Goal: Information Seeking & Learning: Learn about a topic

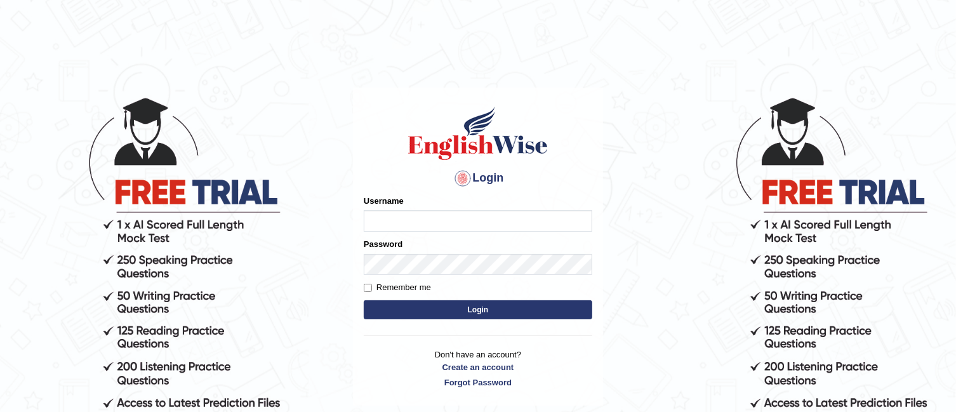
type input "TAKhalid"
click at [444, 312] on button "Login" at bounding box center [478, 309] width 228 height 19
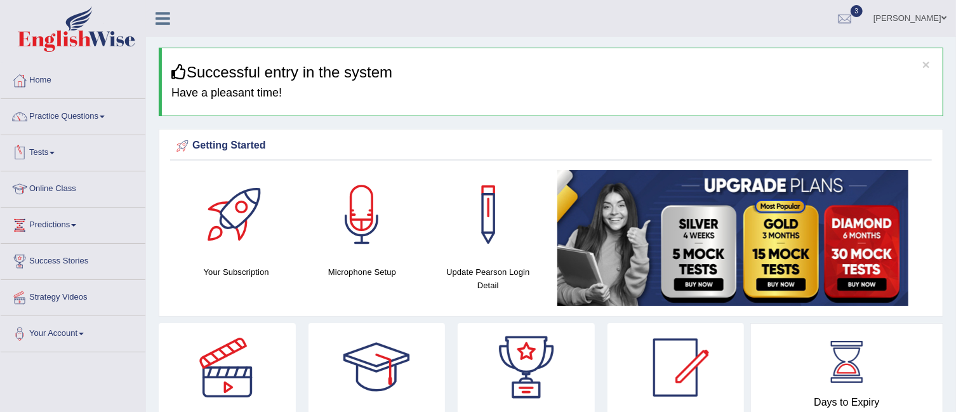
click at [56, 154] on link "Tests" at bounding box center [73, 151] width 145 height 32
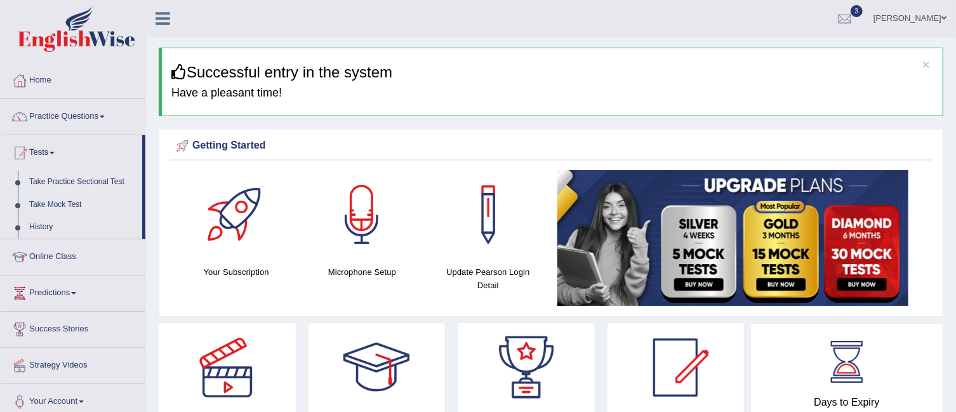
click at [64, 176] on link "Take Practice Sectional Test" at bounding box center [82, 182] width 119 height 23
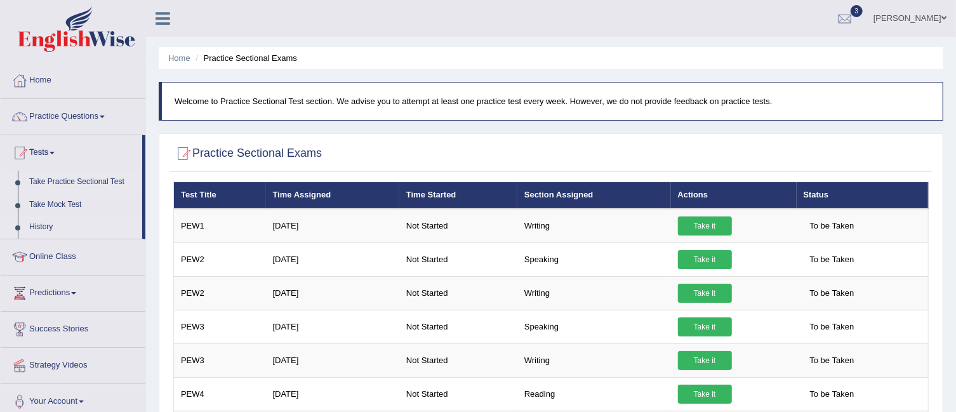
click at [47, 221] on link "History" at bounding box center [82, 227] width 119 height 23
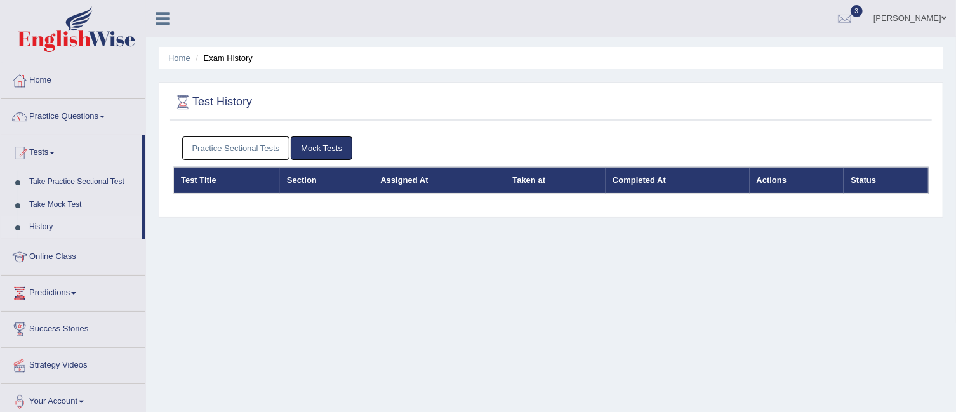
click at [274, 141] on link "Practice Sectional Tests" at bounding box center [236, 147] width 108 height 23
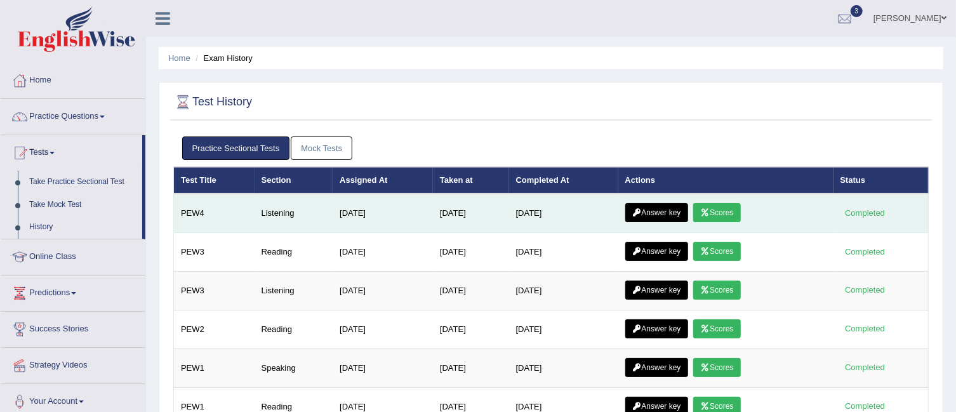
click at [729, 215] on link "Scores" at bounding box center [716, 212] width 47 height 19
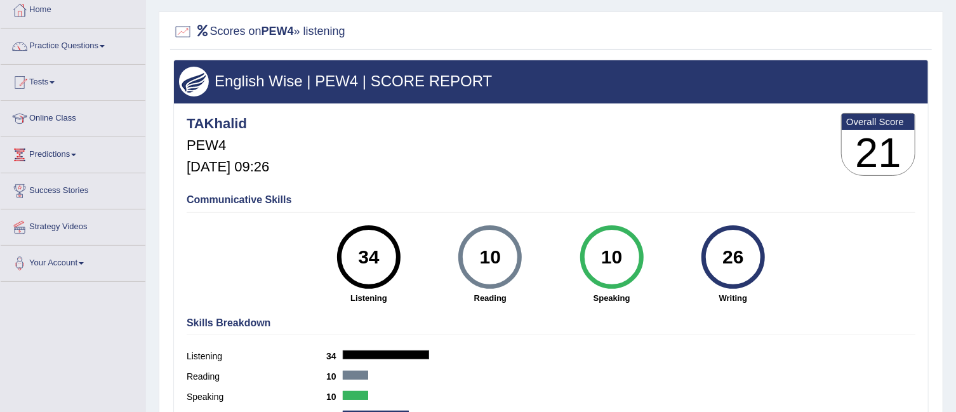
scroll to position [61, 0]
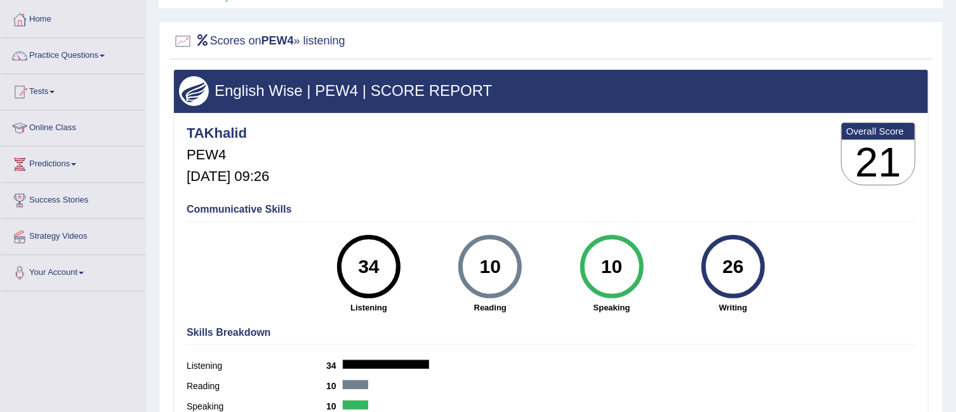
click at [56, 93] on link "Tests" at bounding box center [73, 90] width 145 height 32
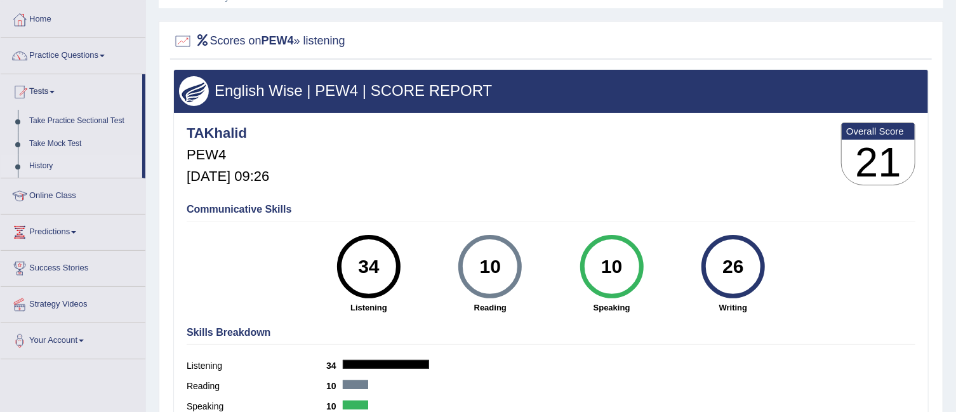
click at [45, 164] on link "History" at bounding box center [82, 166] width 119 height 23
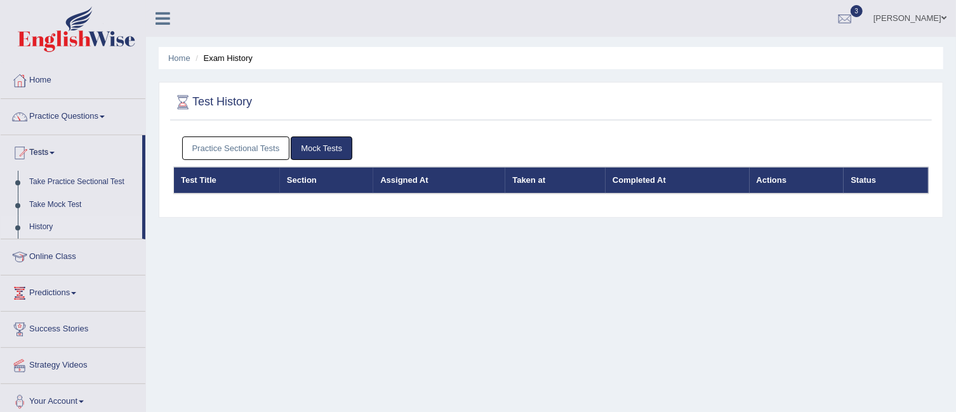
click at [260, 143] on link "Practice Sectional Tests" at bounding box center [236, 147] width 108 height 23
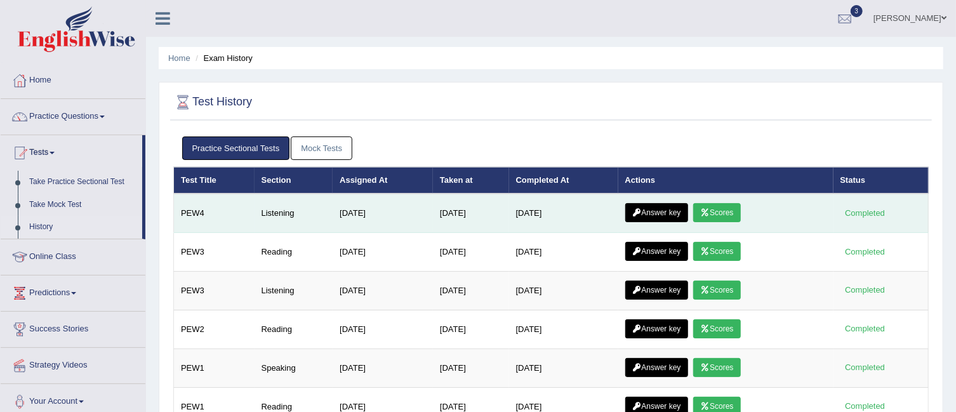
click at [656, 212] on link "Answer key" at bounding box center [656, 212] width 63 height 19
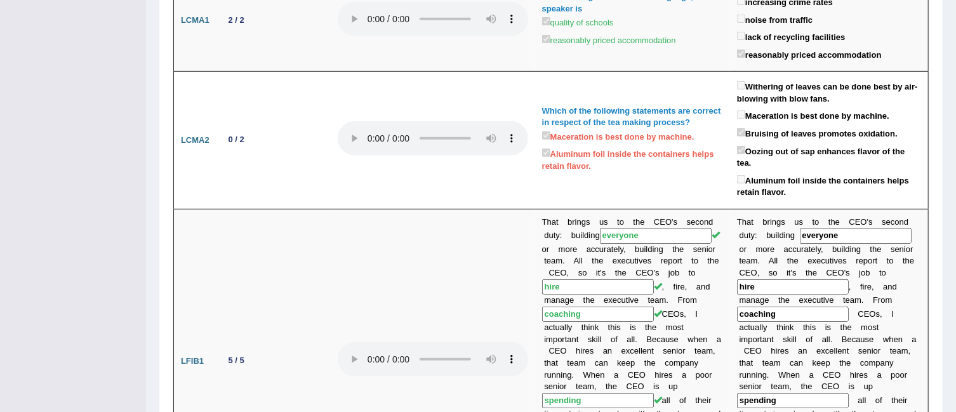
scroll to position [407, 0]
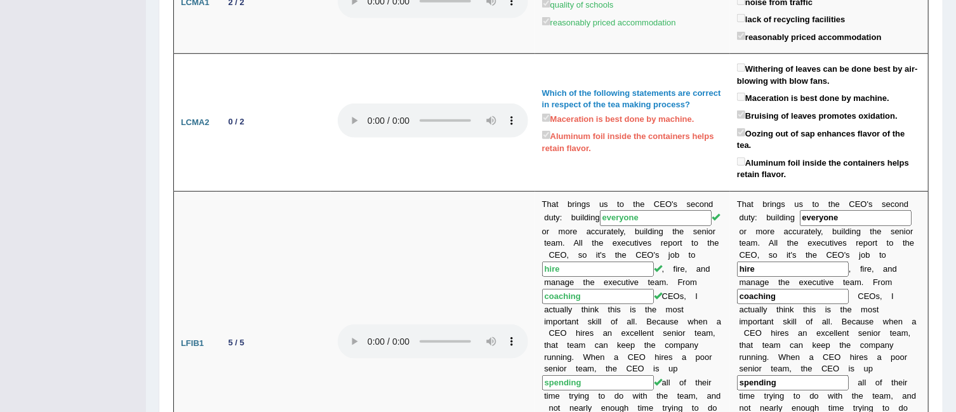
drag, startPoint x: 962, startPoint y: 37, endPoint x: 967, endPoint y: 84, distance: 46.5
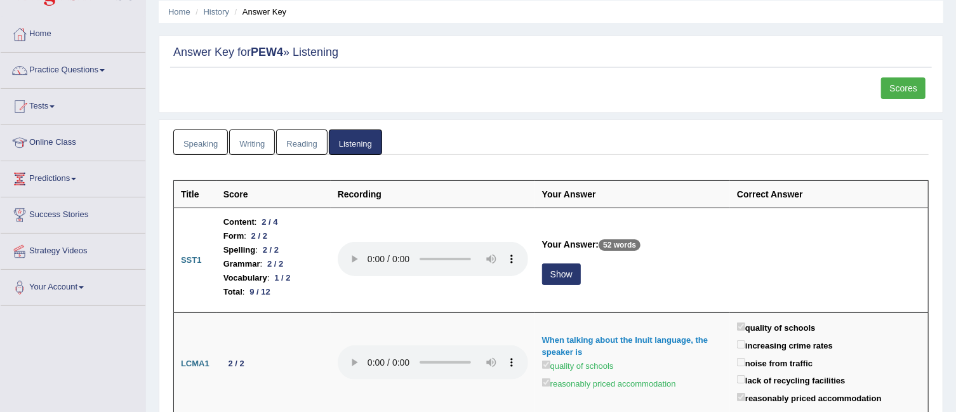
scroll to position [0, 0]
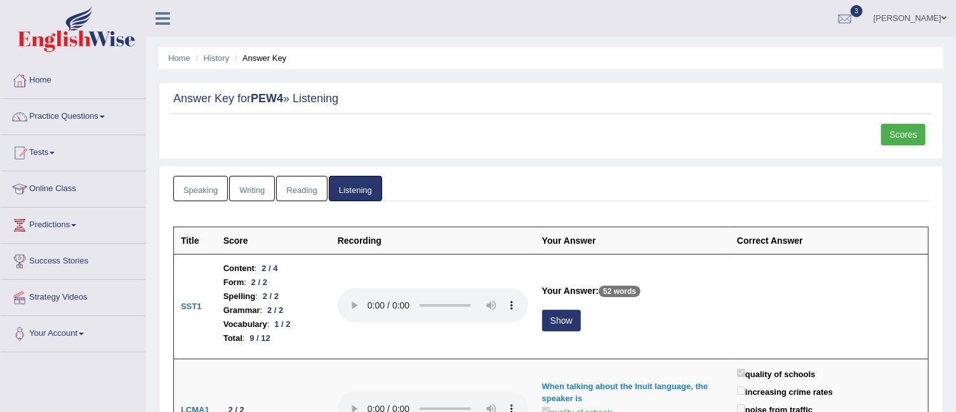
click at [291, 195] on link "Reading" at bounding box center [301, 189] width 51 height 26
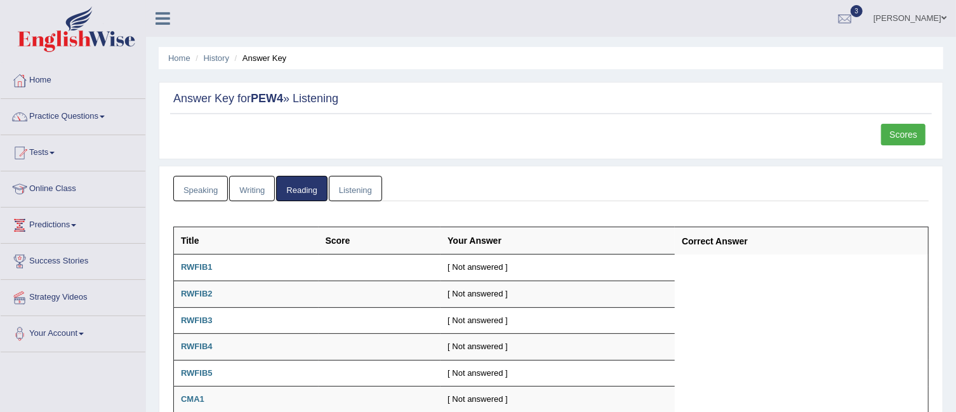
click at [241, 186] on link "Writing" at bounding box center [252, 189] width 46 height 26
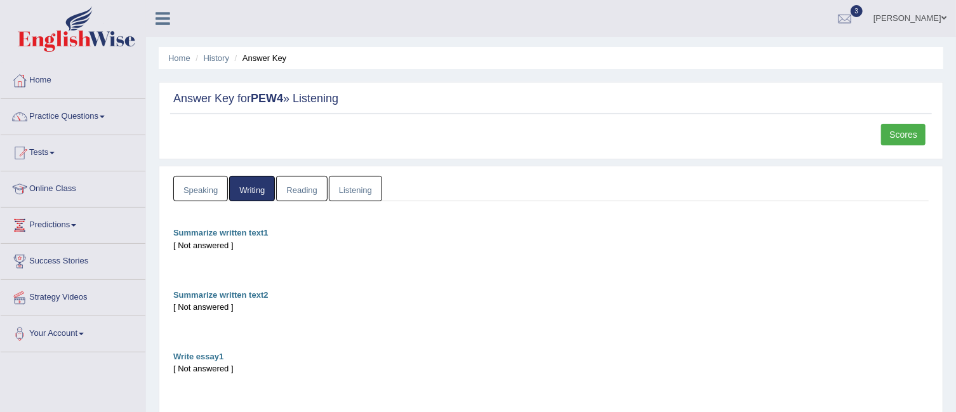
click at [209, 191] on link "Speaking" at bounding box center [200, 189] width 55 height 26
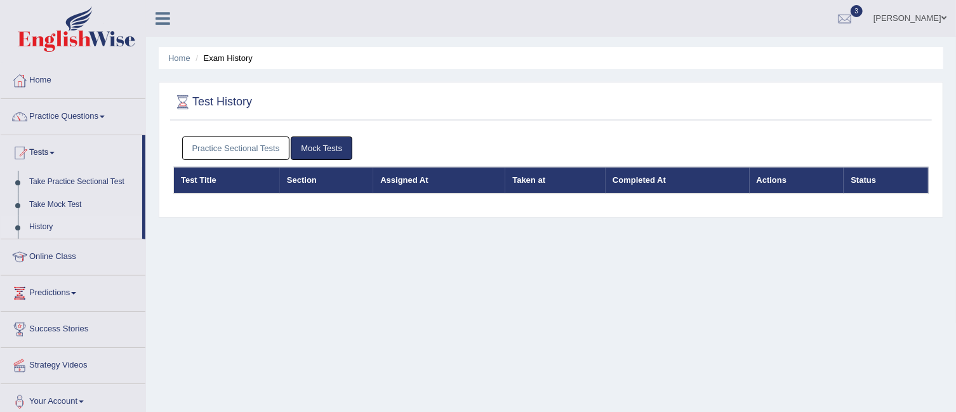
click at [251, 145] on link "Practice Sectional Tests" at bounding box center [236, 147] width 108 height 23
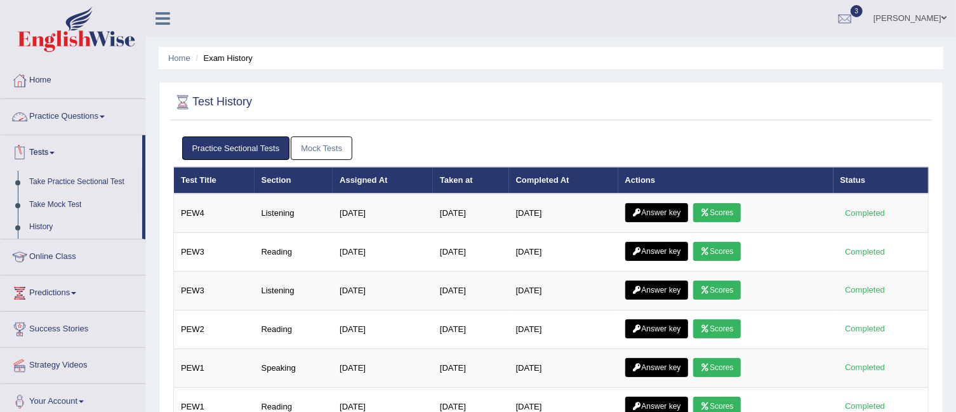
click at [105, 117] on span at bounding box center [102, 117] width 5 height 3
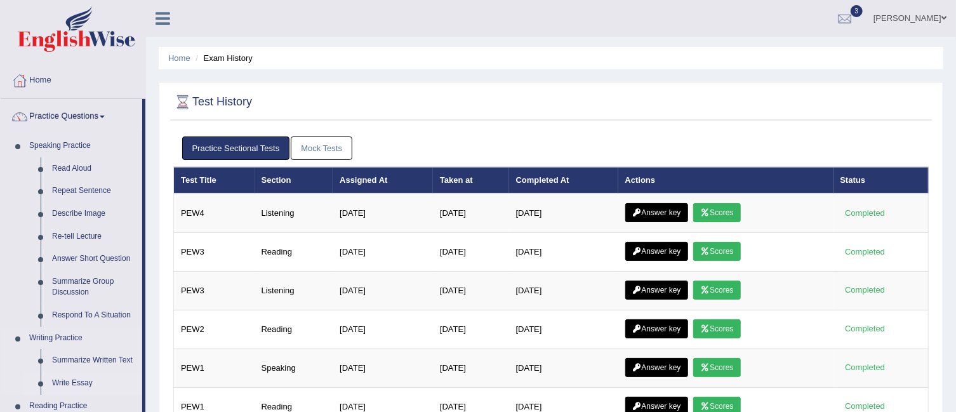
click at [85, 381] on link "Write Essay" at bounding box center [94, 383] width 96 height 23
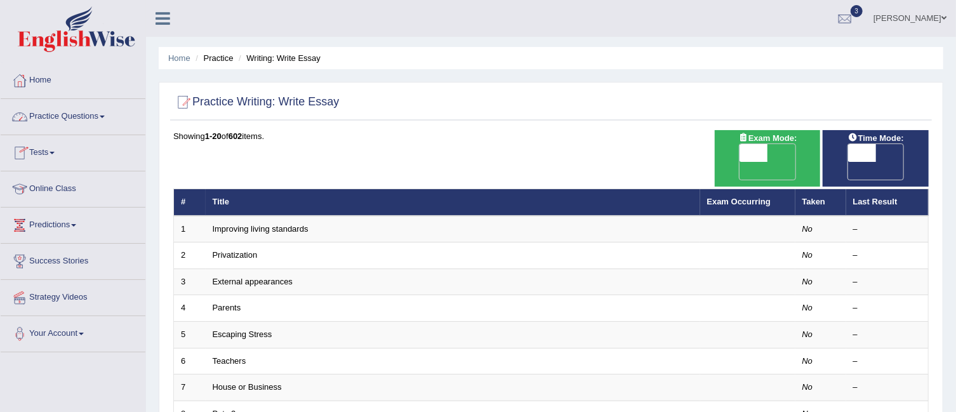
click at [112, 122] on link "Practice Questions" at bounding box center [73, 115] width 145 height 32
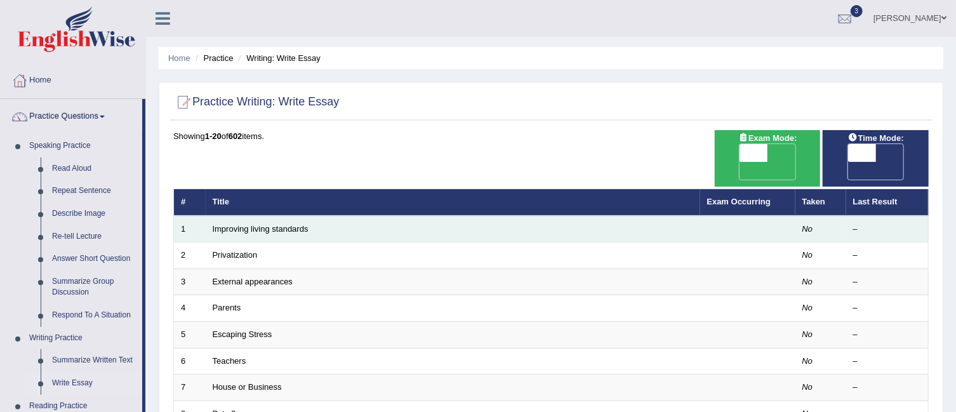
click at [266, 216] on td "Improving living standards" at bounding box center [453, 229] width 494 height 27
click at [264, 224] on link "Improving living standards" at bounding box center [261, 229] width 96 height 10
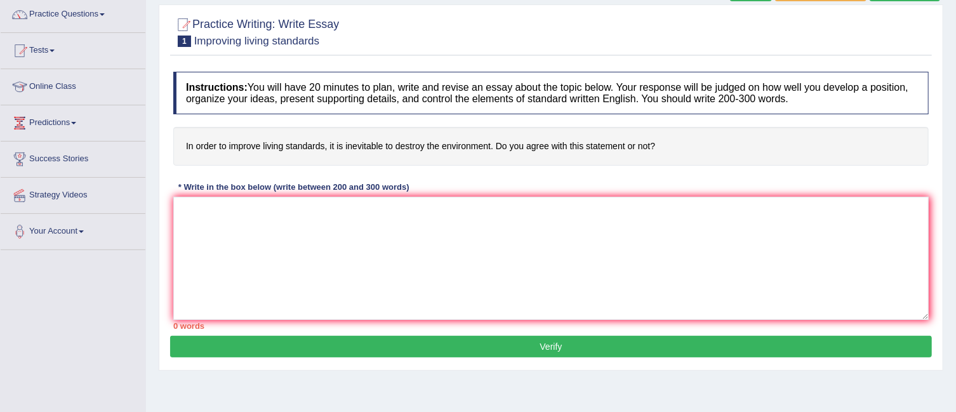
scroll to position [103, 0]
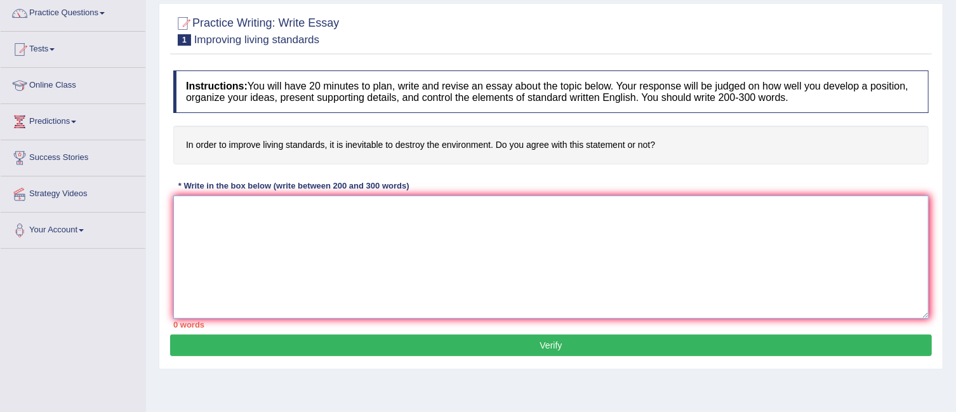
click at [259, 215] on textarea at bounding box center [550, 256] width 755 height 123
paste textarea "The increasing influence of (essay topic) on our lives has ignited numerous dis…"
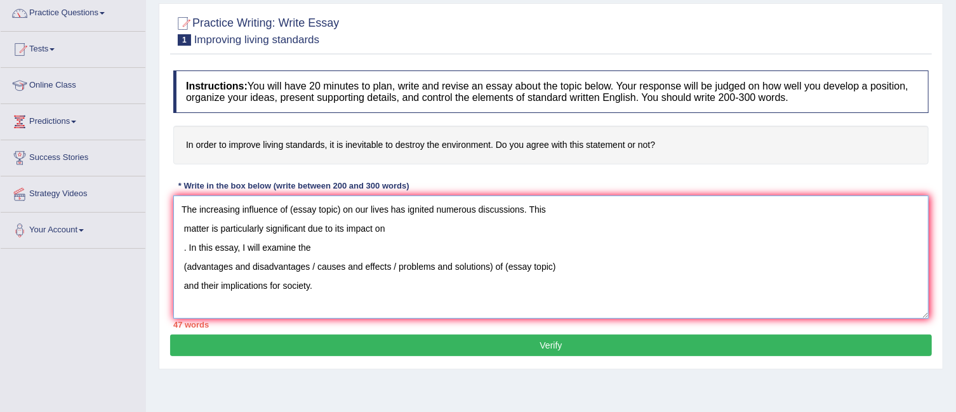
click at [182, 227] on textarea "The increasing influence of (essay topic) on our lives has ignited numerous dis…" at bounding box center [550, 256] width 755 height 123
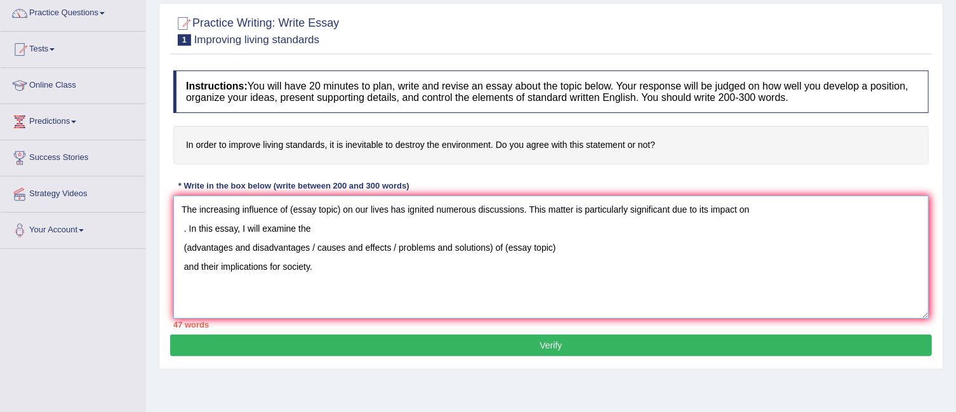
click at [181, 228] on textarea "The increasing influence of (essay topic) on our lives has ignited numerous dis…" at bounding box center [550, 256] width 755 height 123
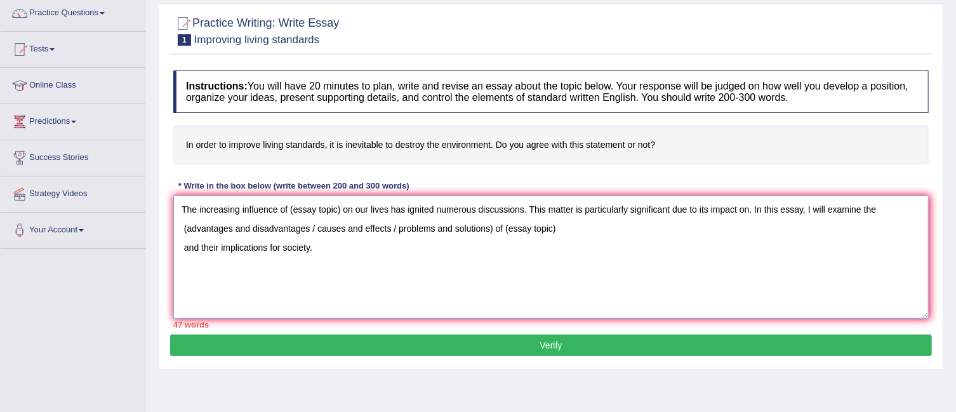
click at [182, 246] on textarea "The increasing influence of (essay topic) on our lives has ignited numerous dis…" at bounding box center [550, 256] width 755 height 123
click at [343, 209] on textarea "The increasing influence of (essay topic) on our lives has ignited numerous dis…" at bounding box center [550, 256] width 755 height 123
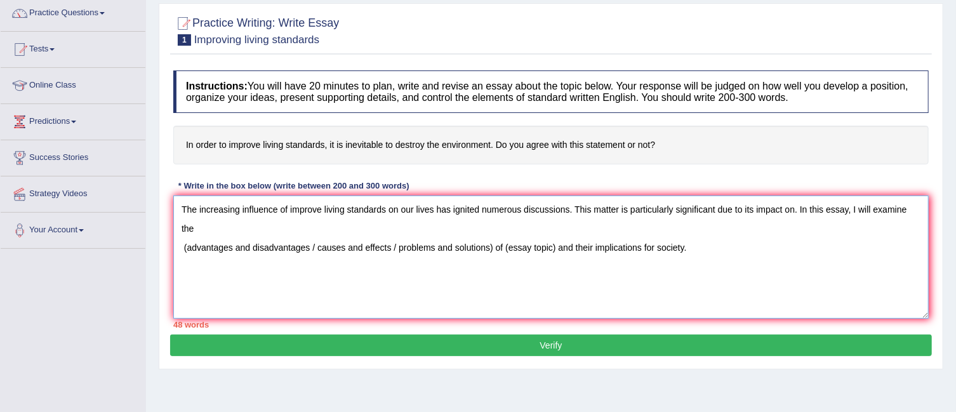
click at [181, 245] on textarea "The increasing influence of improve living standards on our lives has ignited n…" at bounding box center [550, 256] width 755 height 123
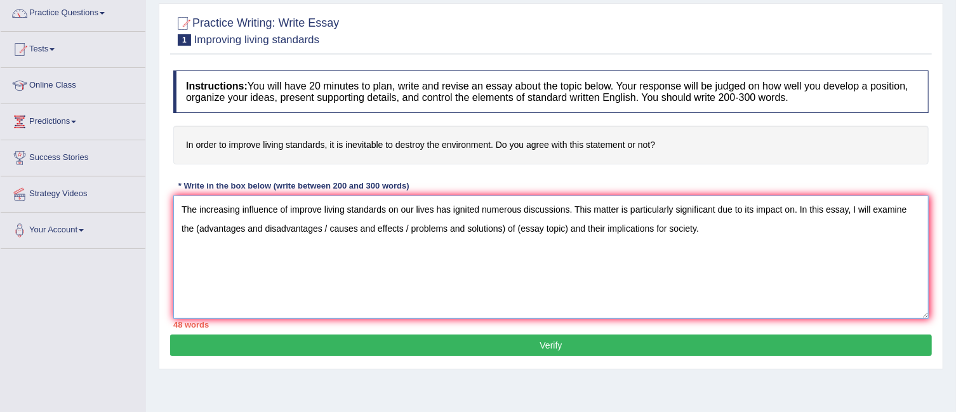
click at [323, 211] on textarea "The increasing influence of improve living standards on our lives has ignited n…" at bounding box center [550, 256] width 755 height 123
click at [291, 207] on textarea "The increasing influence of living standards on our lives has ignited numerous …" at bounding box center [550, 256] width 755 height 123
click at [381, 266] on textarea "The increasing influence of living standards on our lives has ignited numerous …" at bounding box center [550, 256] width 755 height 123
drag, startPoint x: 658, startPoint y: 145, endPoint x: 571, endPoint y: 136, distance: 88.0
click at [571, 136] on h4 "In order to improve living standards, it is inevitable to destroy the environme…" at bounding box center [550, 145] width 755 height 39
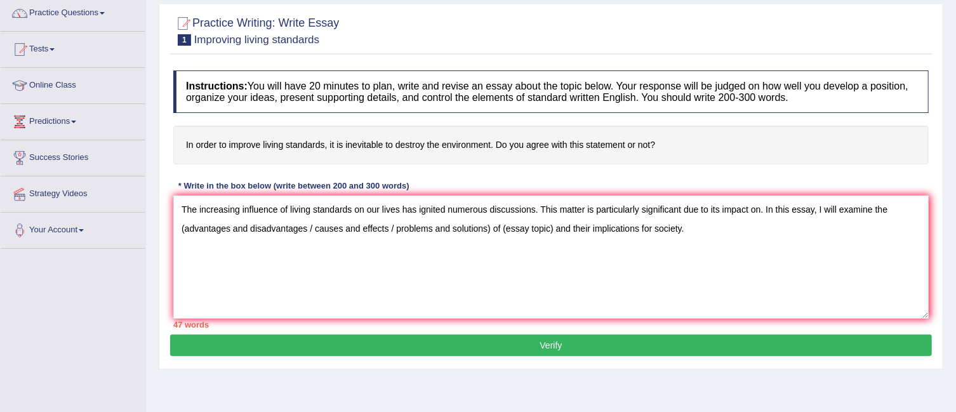
drag, startPoint x: 183, startPoint y: 143, endPoint x: 376, endPoint y: 143, distance: 192.9
click at [376, 143] on h4 "In order to improve living standards, it is inevitable to destroy the environme…" at bounding box center [550, 145] width 755 height 39
click at [290, 206] on textarea "The increasing influence of living standards on our lives has ignited numerous …" at bounding box center [550, 256] width 755 height 123
type textarea "The increasing influence of improving living standards on our lives has ignited…"
drag, startPoint x: 712, startPoint y: 230, endPoint x: 131, endPoint y: 204, distance: 581.3
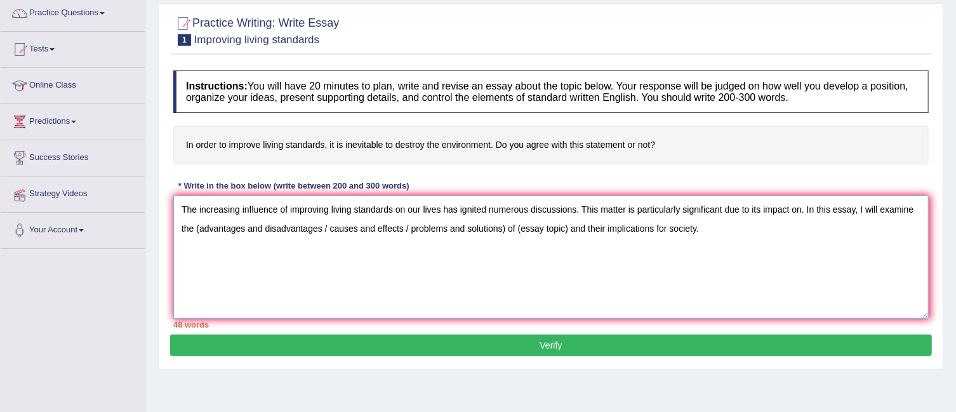
click at [131, 204] on div "Toggle navigation Home Practice Questions Speaking Practice Read Aloud Repeat S…" at bounding box center [478, 227] width 956 height 660
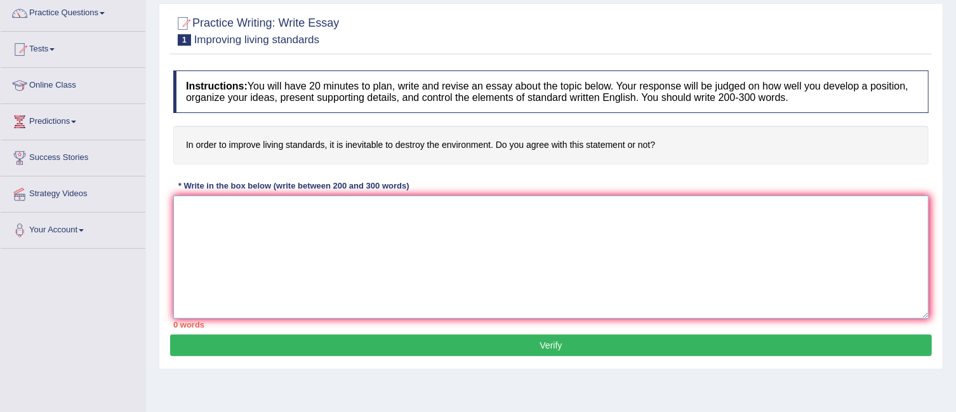
paste textarea "The increasing influence of improving living standards on our lives has ignited…"
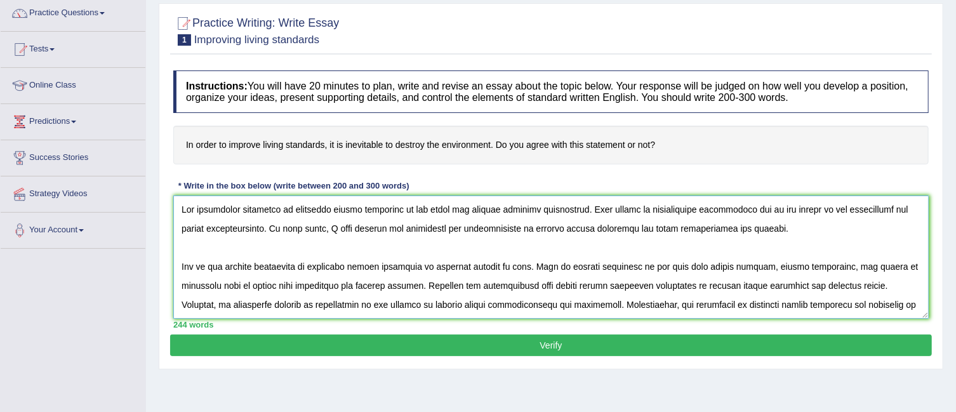
click at [190, 248] on textarea at bounding box center [550, 256] width 755 height 123
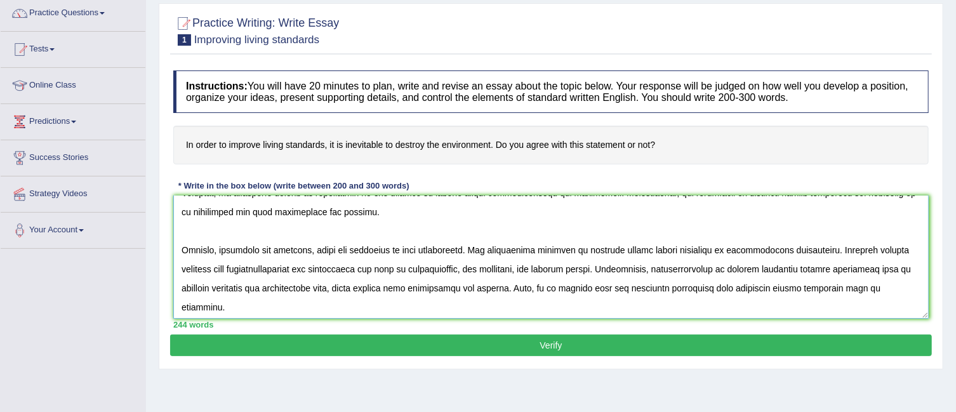
scroll to position [106, 0]
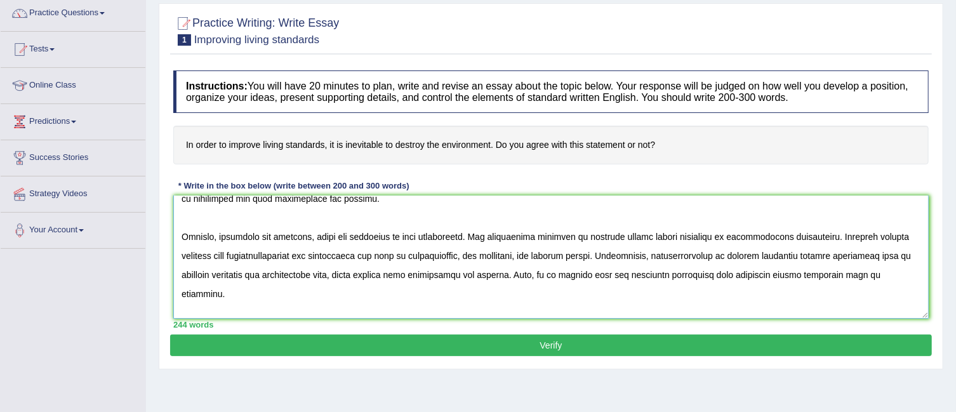
click at [205, 221] on textarea at bounding box center [550, 256] width 755 height 123
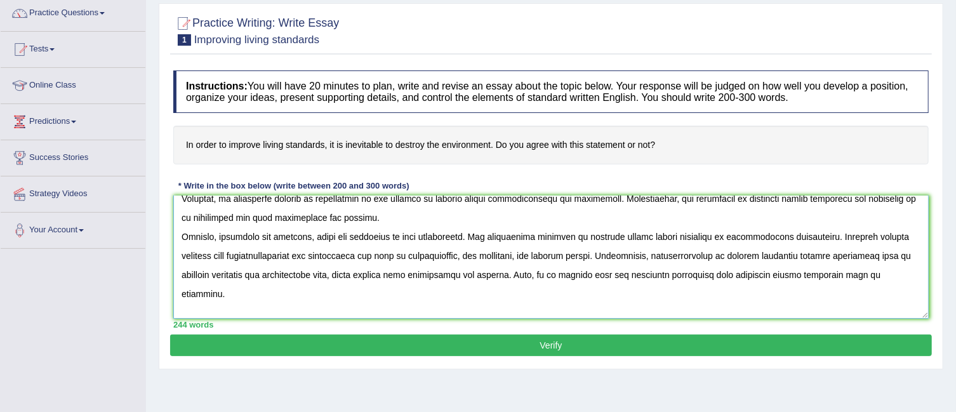
scroll to position [133, 0]
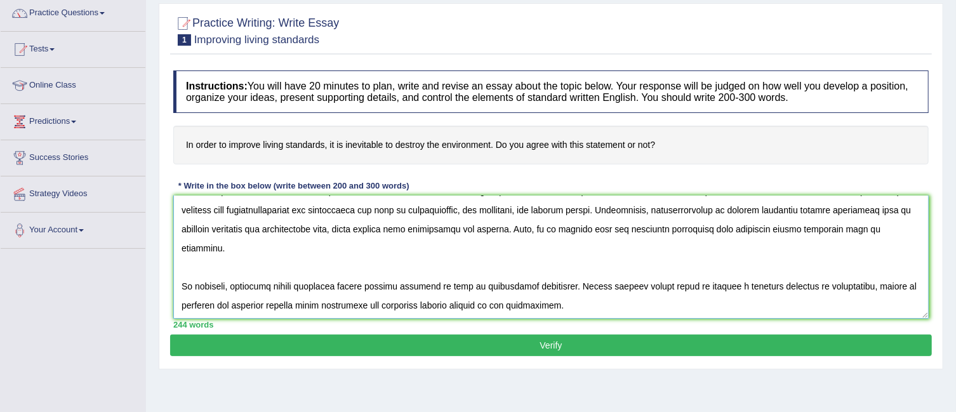
click at [183, 265] on textarea at bounding box center [550, 256] width 755 height 123
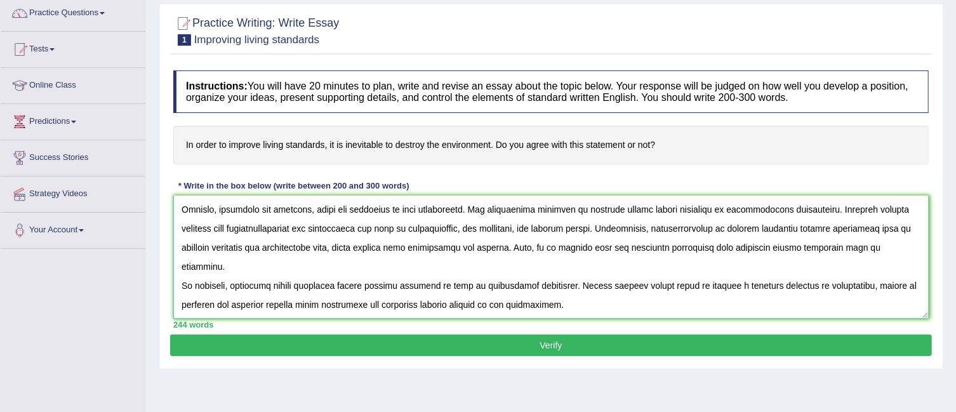
scroll to position [114, 0]
type textarea "The increasing influence of improving living standards on our lives has ignited…"
click at [499, 347] on button "Verify" at bounding box center [551, 345] width 762 height 22
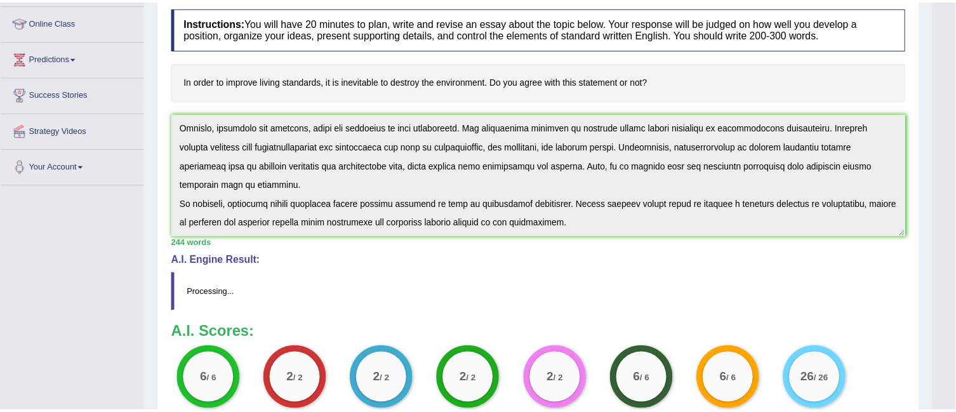
scroll to position [199, 0]
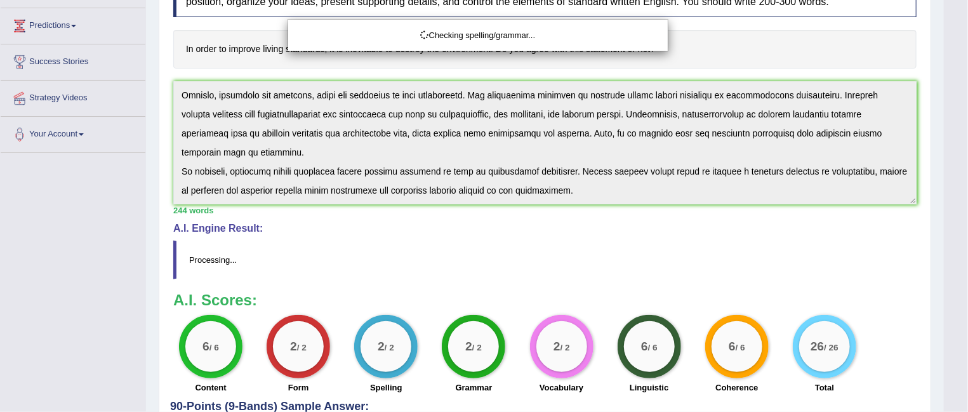
drag, startPoint x: 967, startPoint y: 190, endPoint x: 967, endPoint y: 294, distance: 104.1
click at [955, 213] on html "Toggle navigation Home Practice Questions Speaking Practice Read Aloud Repeat S…" at bounding box center [484, 7] width 968 height 412
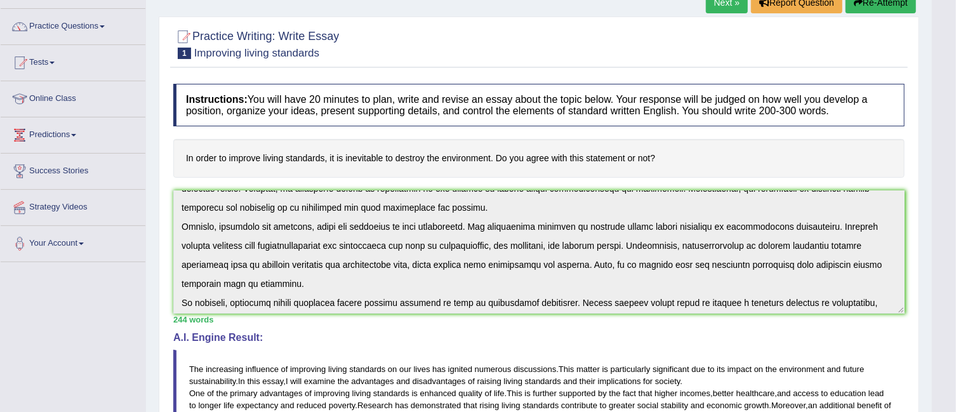
scroll to position [96, 0]
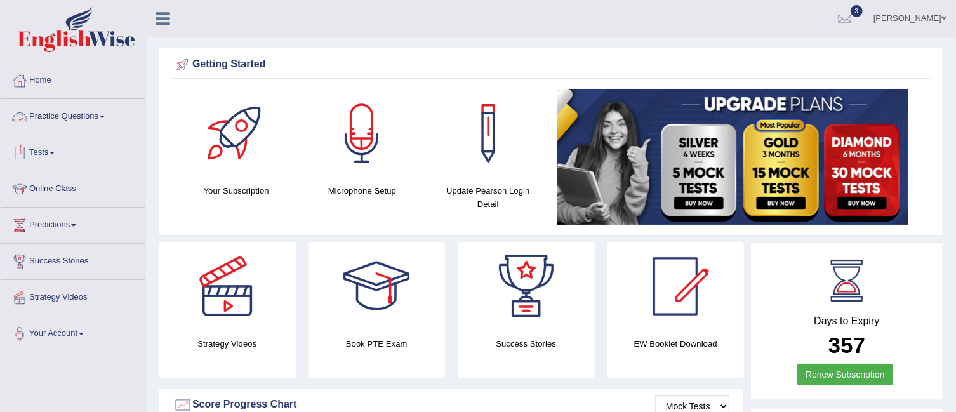
click at [95, 122] on link "Practice Questions" at bounding box center [73, 115] width 145 height 32
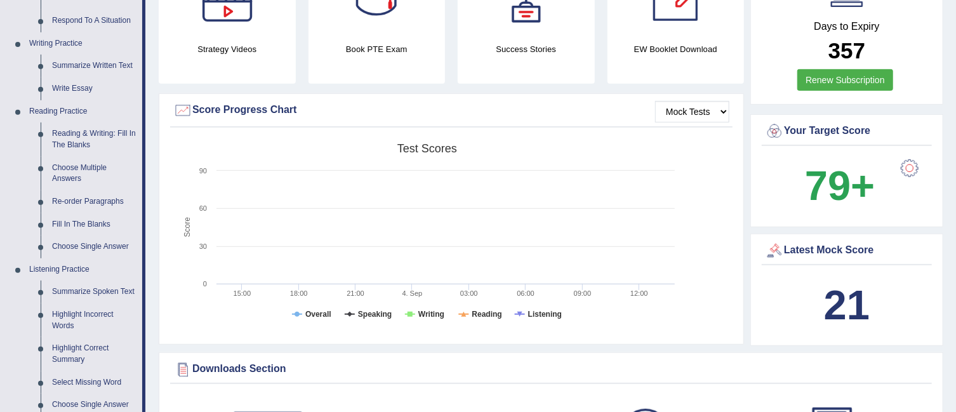
scroll to position [320, 0]
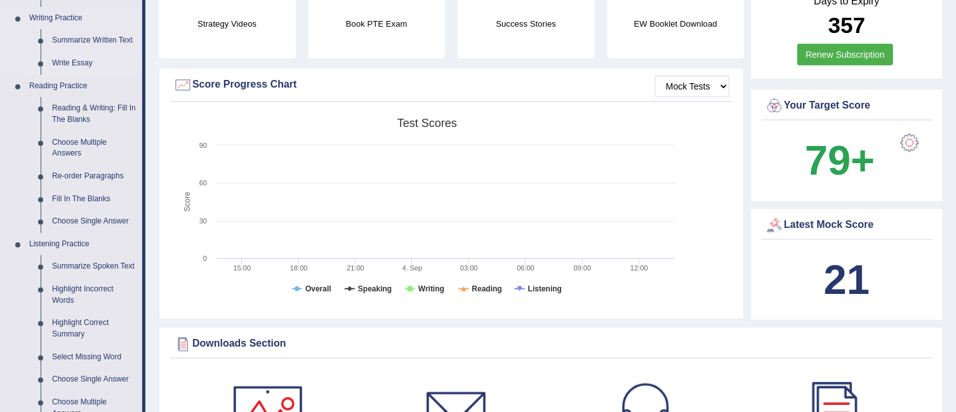
click at [70, 59] on link "Write Essay" at bounding box center [94, 63] width 96 height 23
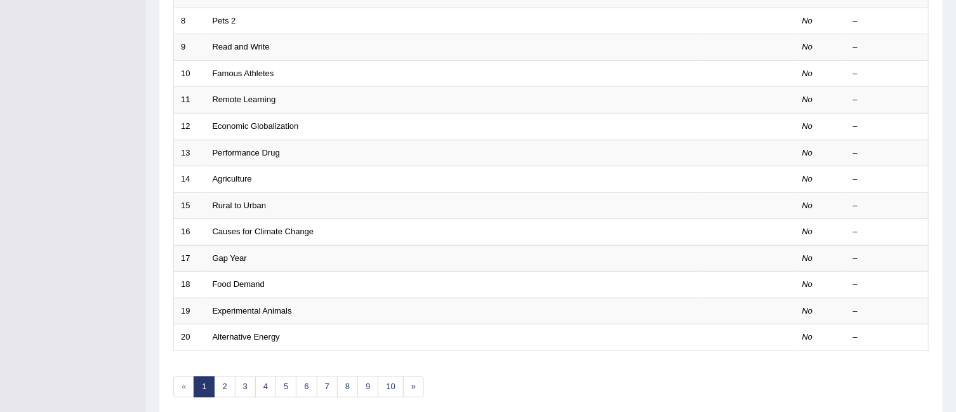
scroll to position [404, 0]
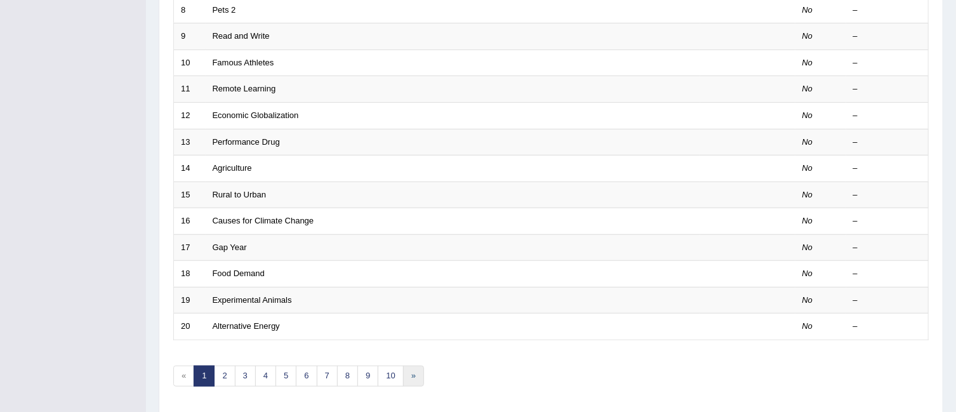
click at [413, 366] on link "»" at bounding box center [413, 376] width 21 height 21
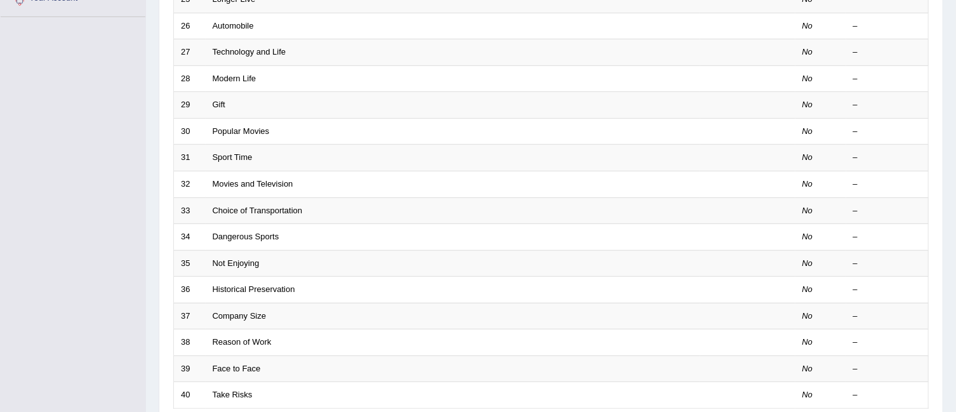
scroll to position [423, 0]
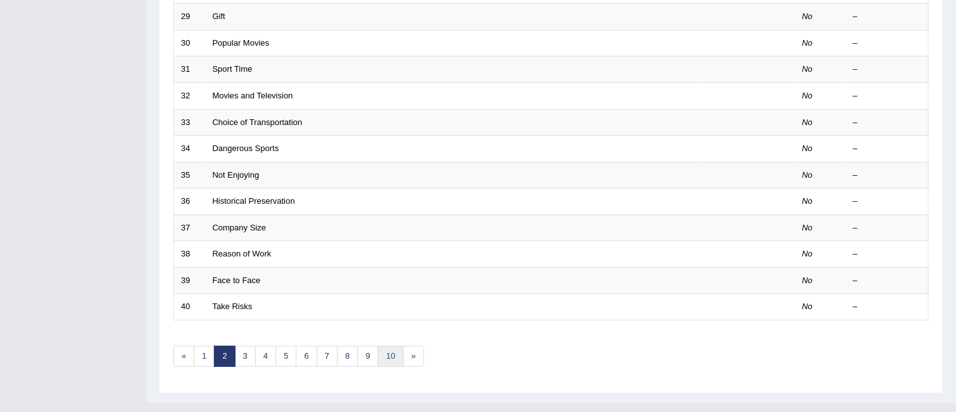
click at [393, 346] on link "10" at bounding box center [390, 356] width 25 height 21
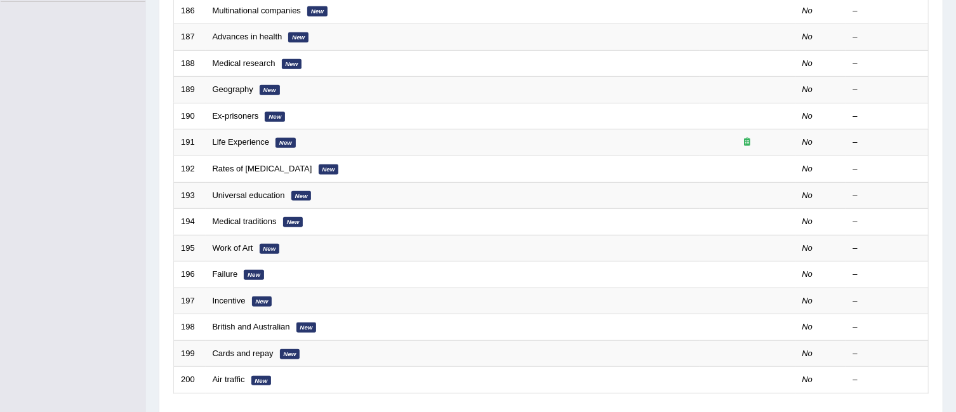
scroll to position [423, 0]
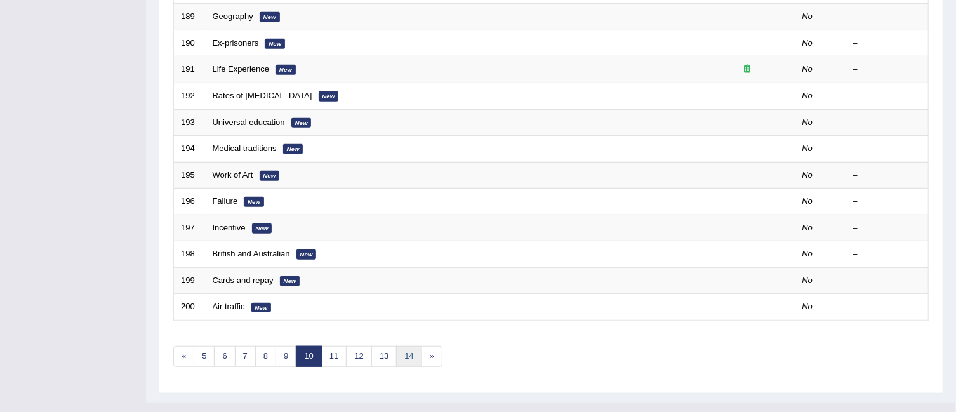
click at [409, 346] on link "14" at bounding box center [408, 356] width 25 height 21
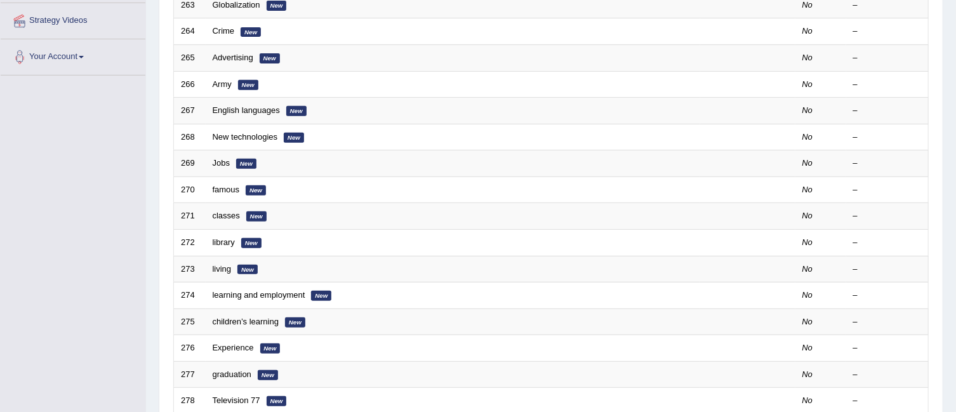
scroll to position [423, 0]
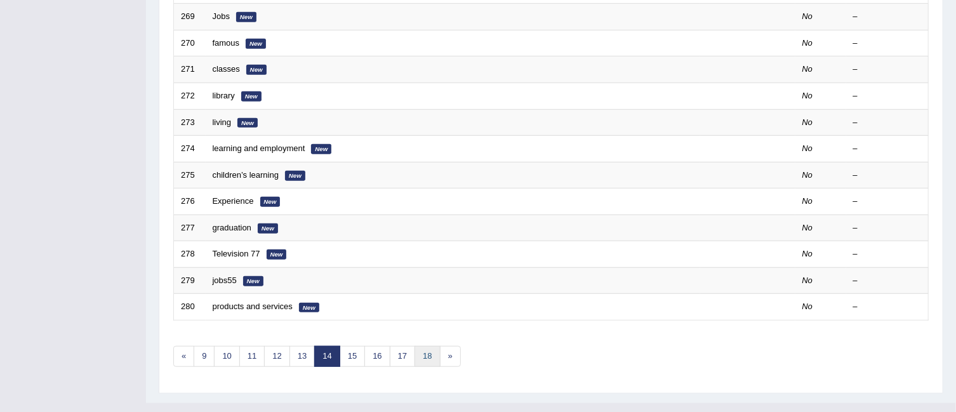
click at [428, 346] on link "18" at bounding box center [426, 356] width 25 height 21
